Goal: Use online tool/utility: Utilize a website feature to perform a specific function

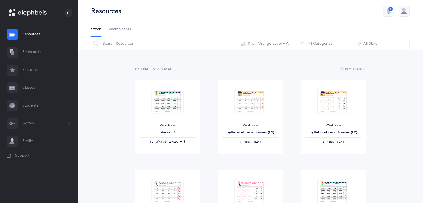
click at [35, 54] on link "Flashcards" at bounding box center [39, 52] width 78 height 18
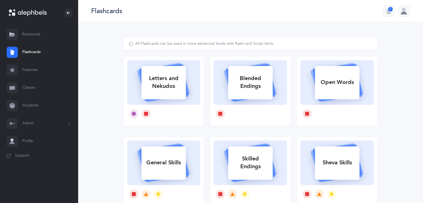
click at [172, 87] on div "Letters and Nekudos" at bounding box center [163, 82] width 45 height 22
select select
select select "single"
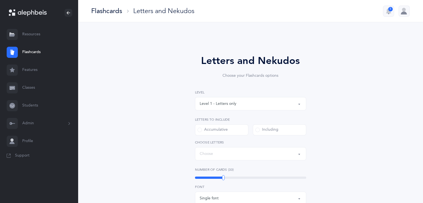
select select "27"
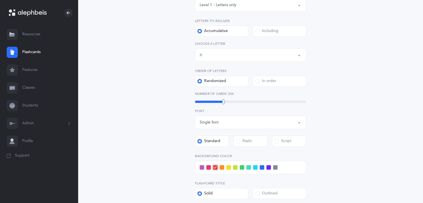
scroll to position [100, 0]
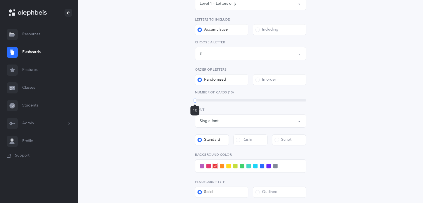
drag, startPoint x: 224, startPoint y: 100, endPoint x: 195, endPoint y: 106, distance: 29.5
click at [195, 103] on div "10" at bounding box center [195, 100] width 3 height 5
click at [222, 167] on span at bounding box center [222, 166] width 4 height 4
click at [0, 0] on input "checkbox" at bounding box center [0, 0] width 0 height 0
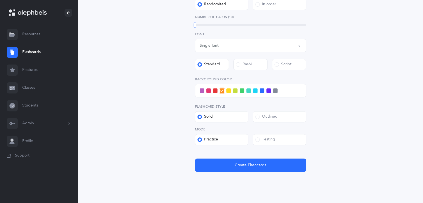
scroll to position [173, 0]
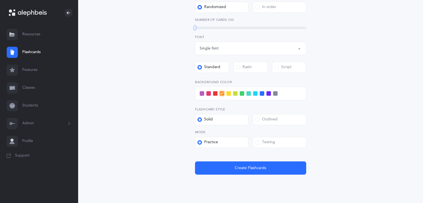
click at [257, 144] on div "Testing" at bounding box center [266, 143] width 20 height 6
click at [0, 0] on input "Testing" at bounding box center [0, 0] width 0 height 0
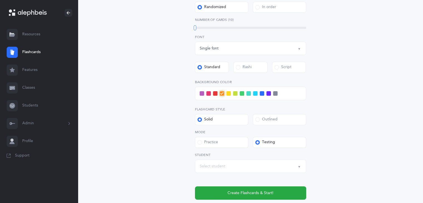
click at [224, 165] on div "Select student" at bounding box center [213, 167] width 26 height 6
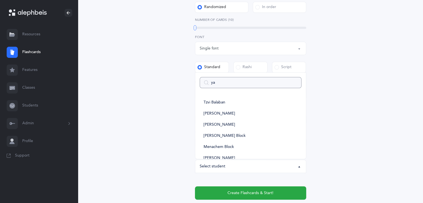
type input "yae"
select select
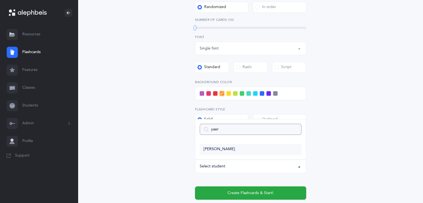
type input "yaer"
click at [221, 152] on link "[PERSON_NAME]" at bounding box center [251, 149] width 102 height 11
select select "11775"
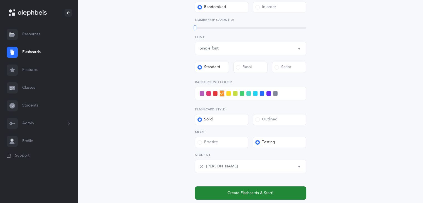
click at [248, 193] on span "Create Flashcards & Start!" at bounding box center [251, 193] width 46 height 6
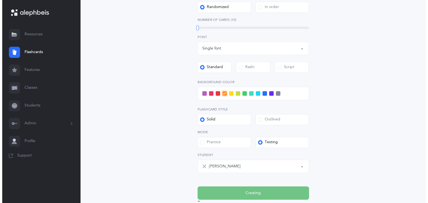
scroll to position [0, 0]
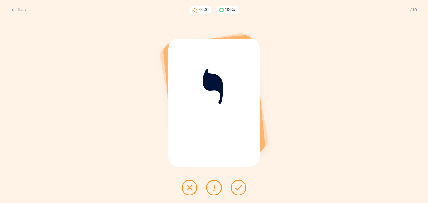
click at [242, 190] on button at bounding box center [239, 188] width 16 height 16
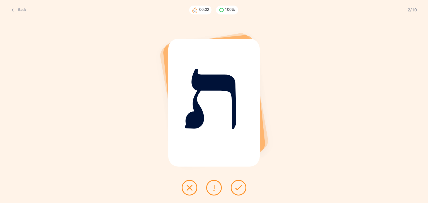
click at [242, 190] on button at bounding box center [239, 188] width 16 height 16
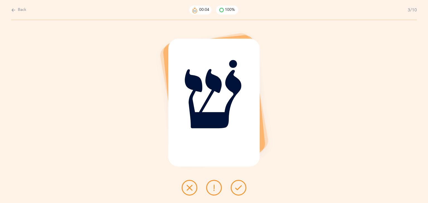
click at [242, 190] on button at bounding box center [239, 188] width 16 height 16
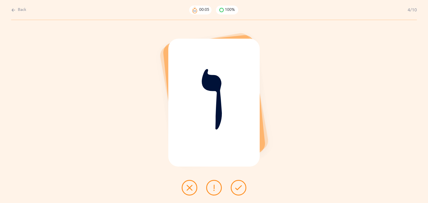
click at [242, 190] on button at bounding box center [239, 188] width 16 height 16
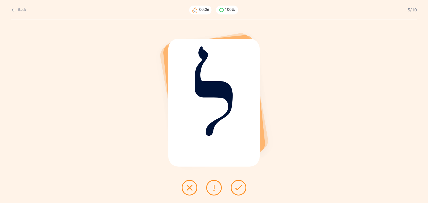
click at [242, 190] on button at bounding box center [239, 188] width 16 height 16
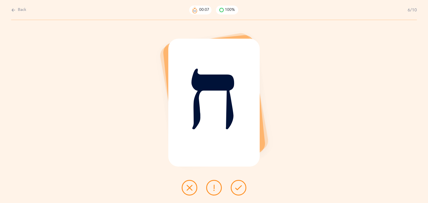
click at [242, 190] on button at bounding box center [239, 188] width 16 height 16
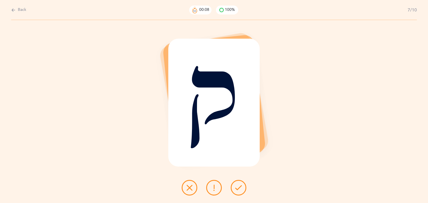
click at [242, 190] on button at bounding box center [239, 188] width 16 height 16
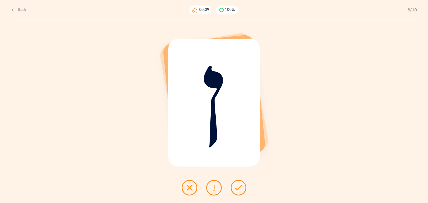
click at [242, 190] on button at bounding box center [239, 188] width 16 height 16
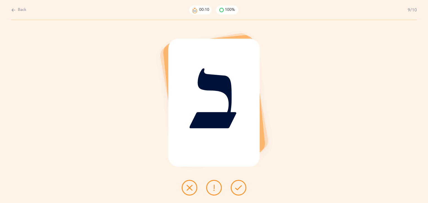
click at [242, 190] on button at bounding box center [239, 188] width 16 height 16
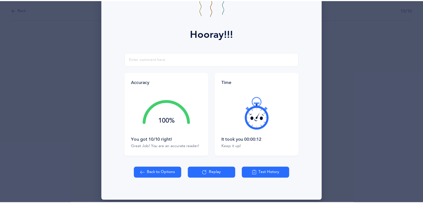
scroll to position [57, 0]
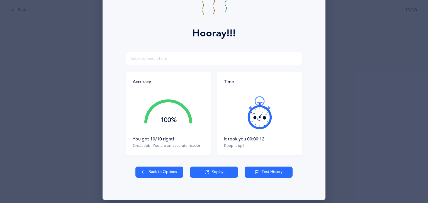
click at [165, 172] on button "Back to Options" at bounding box center [159, 172] width 48 height 11
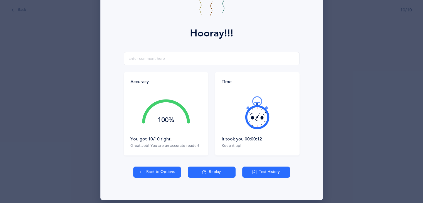
select select "27"
select select "single"
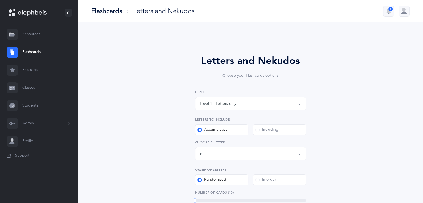
drag, startPoint x: 222, startPoint y: 201, endPoint x: 195, endPoint y: 200, distance: 27.6
click at [195, 200] on div at bounding box center [195, 200] width 3 height 5
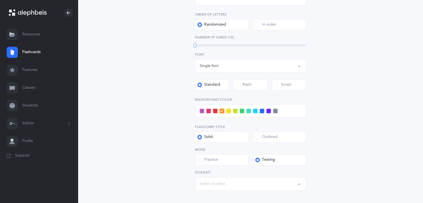
scroll to position [160, 0]
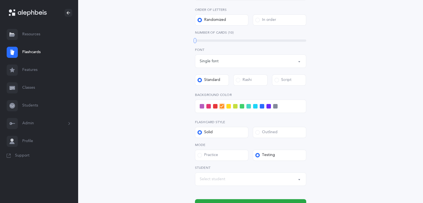
click at [262, 182] on div "Select student" at bounding box center [251, 179] width 102 height 9
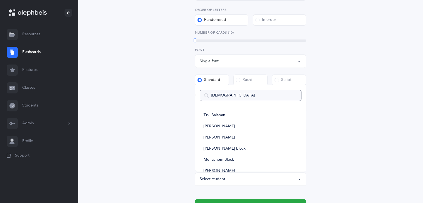
type input "[PERSON_NAME]"
select select
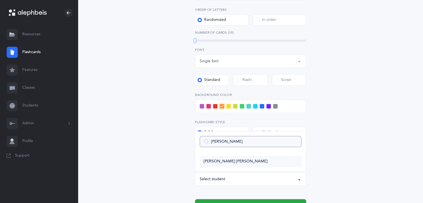
type input "[PERSON_NAME]"
click at [224, 163] on span "[PERSON_NAME] [PERSON_NAME]" at bounding box center [236, 161] width 64 height 5
select select "11781"
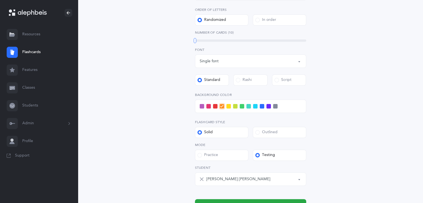
click at [202, 110] on div at bounding box center [250, 106] width 111 height 13
click at [202, 107] on span at bounding box center [202, 106] width 4 height 4
click at [0, 0] on input "checkbox" at bounding box center [0, 0] width 0 height 0
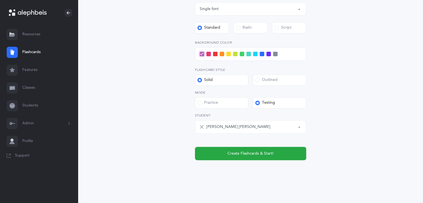
scroll to position [214, 0]
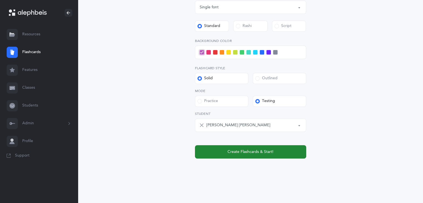
click at [271, 150] on span "Create Flashcards & Start!" at bounding box center [251, 152] width 46 height 6
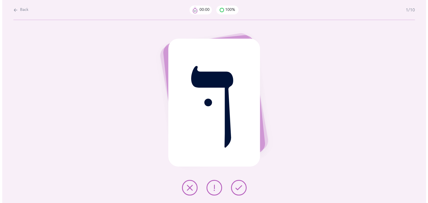
scroll to position [0, 0]
click at [235, 191] on button at bounding box center [239, 188] width 16 height 16
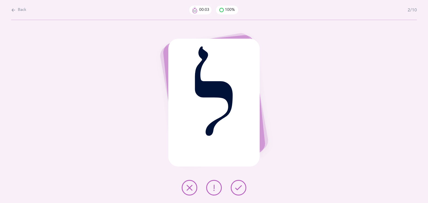
click at [235, 191] on button at bounding box center [239, 188] width 16 height 16
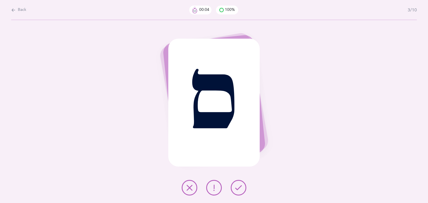
click at [235, 191] on button at bounding box center [239, 188] width 16 height 16
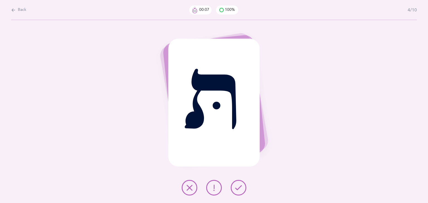
click at [235, 191] on button at bounding box center [239, 188] width 16 height 16
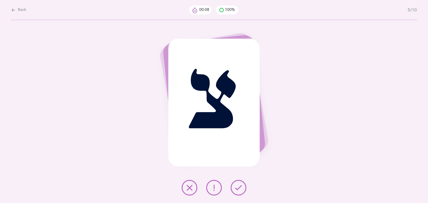
click at [235, 191] on button at bounding box center [239, 188] width 16 height 16
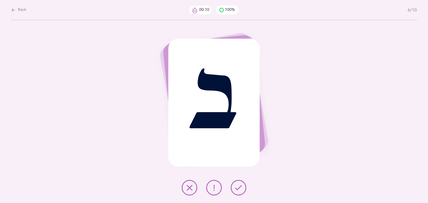
click at [235, 191] on button at bounding box center [239, 188] width 16 height 16
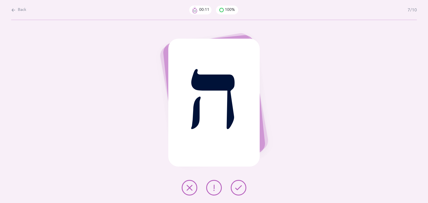
click at [235, 191] on button at bounding box center [239, 188] width 16 height 16
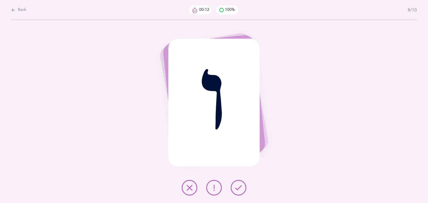
click at [235, 191] on button at bounding box center [239, 188] width 16 height 16
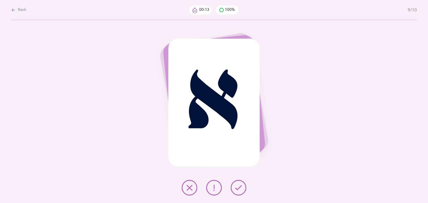
click at [235, 191] on button at bounding box center [239, 188] width 16 height 16
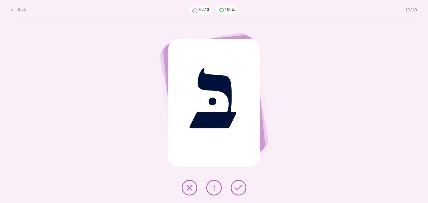
click at [235, 191] on button at bounding box center [239, 188] width 16 height 16
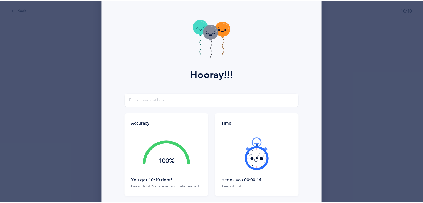
scroll to position [62, 0]
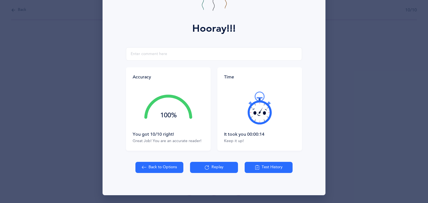
click at [154, 167] on button "Back to Options" at bounding box center [159, 167] width 48 height 11
select select "27"
select select "single"
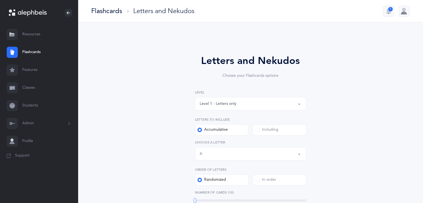
drag, startPoint x: 225, startPoint y: 201, endPoint x: 194, endPoint y: 200, distance: 30.6
click at [195, 200] on div "10" at bounding box center [250, 201] width 111 height 2
drag, startPoint x: 423, startPoint y: 74, endPoint x: 426, endPoint y: 88, distance: 14.1
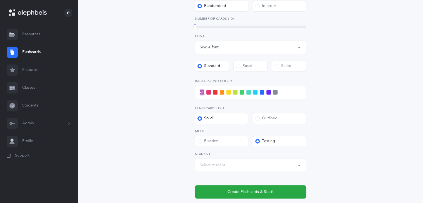
scroll to position [170, 0]
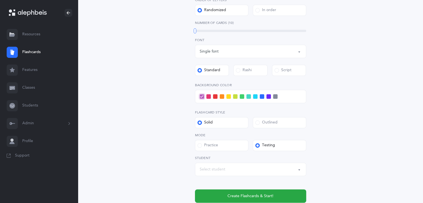
click at [278, 171] on div "Select student" at bounding box center [251, 169] width 102 height 9
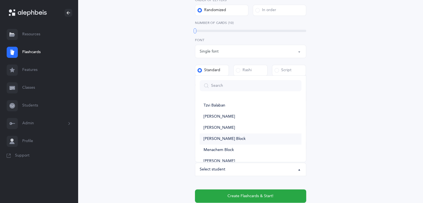
click at [241, 139] on link "[PERSON_NAME] Block" at bounding box center [251, 139] width 102 height 11
select select "11776"
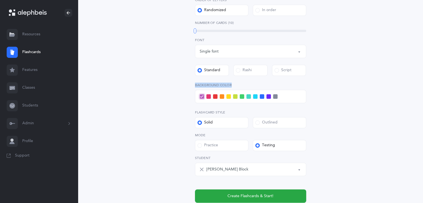
drag, startPoint x: 213, startPoint y: 97, endPoint x: 337, endPoint y: 86, distance: 124.1
click at [337, 86] on div "Letters and Nekudos Choose your Flashcards options Level 1 - Letters only Level…" at bounding box center [251, 46] width 254 height 357
click at [215, 97] on span at bounding box center [215, 96] width 4 height 4
click at [0, 0] on input "checkbox" at bounding box center [0, 0] width 0 height 0
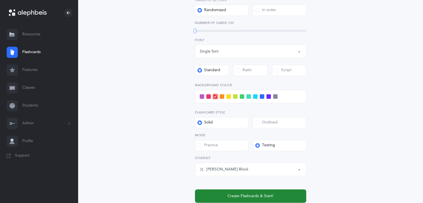
click at [273, 197] on span "Create Flashcards & Start!" at bounding box center [251, 196] width 46 height 6
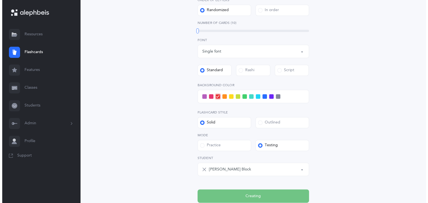
scroll to position [0, 0]
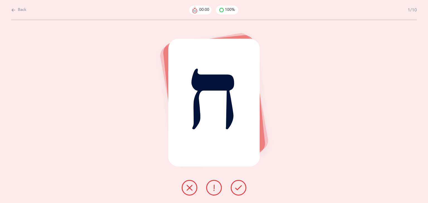
click at [241, 189] on icon at bounding box center [238, 188] width 7 height 7
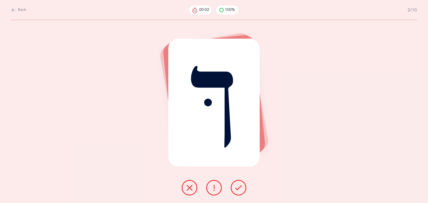
click at [241, 189] on icon at bounding box center [238, 188] width 7 height 7
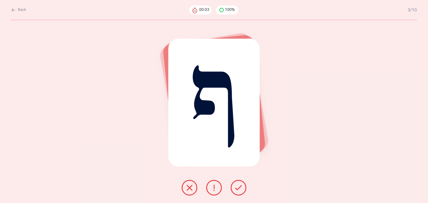
click at [241, 189] on icon at bounding box center [238, 188] width 7 height 7
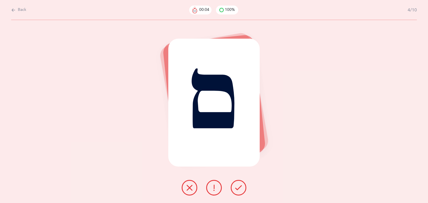
click at [241, 189] on icon at bounding box center [238, 188] width 7 height 7
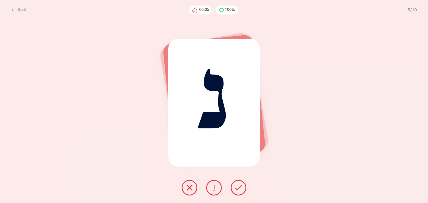
click at [241, 189] on icon at bounding box center [238, 188] width 7 height 7
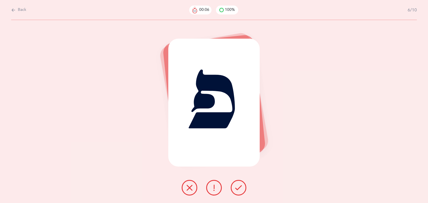
click at [241, 189] on icon at bounding box center [238, 188] width 7 height 7
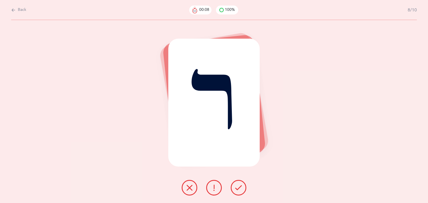
click at [241, 189] on icon at bounding box center [238, 188] width 7 height 7
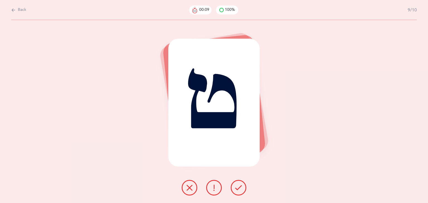
click at [241, 189] on icon at bounding box center [238, 188] width 7 height 7
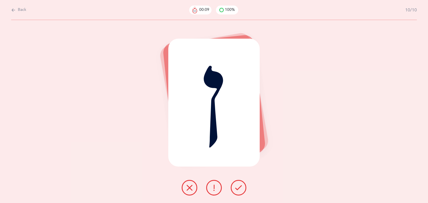
click at [241, 189] on icon at bounding box center [238, 188] width 7 height 7
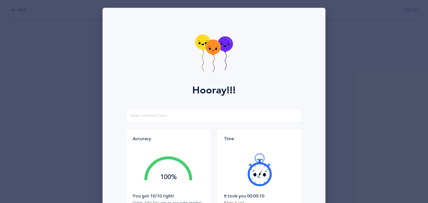
scroll to position [33, 0]
